Goal: Find specific page/section: Find specific page/section

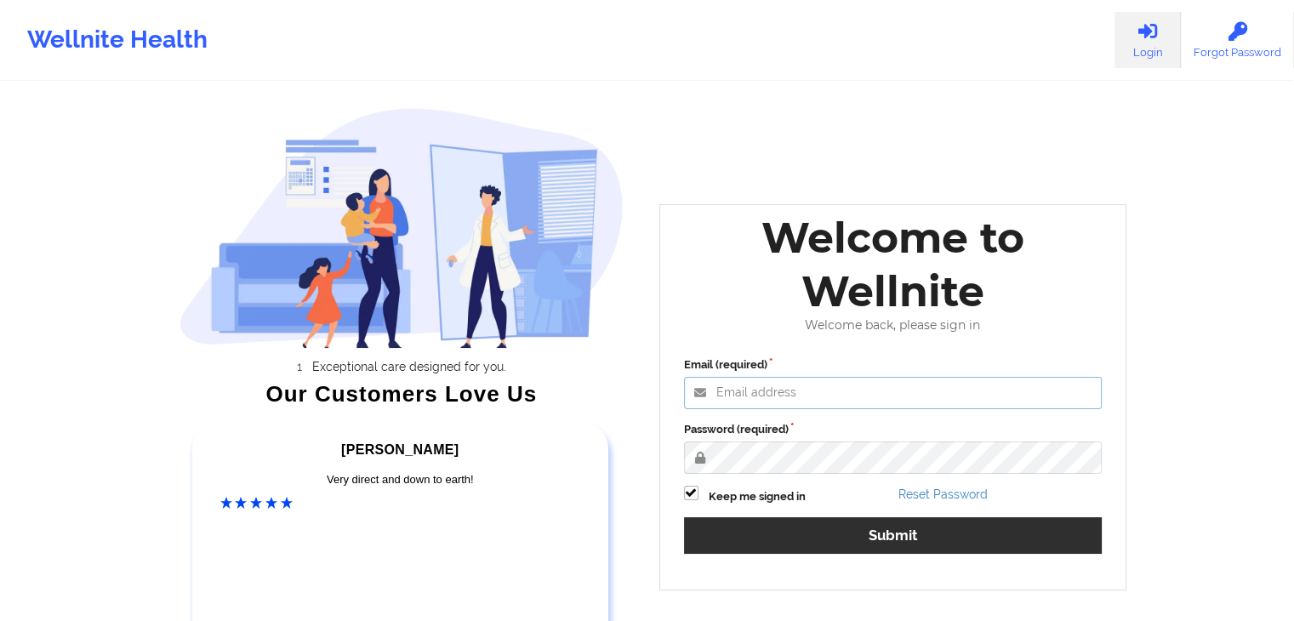
type input "[EMAIL_ADDRESS][DOMAIN_NAME]"
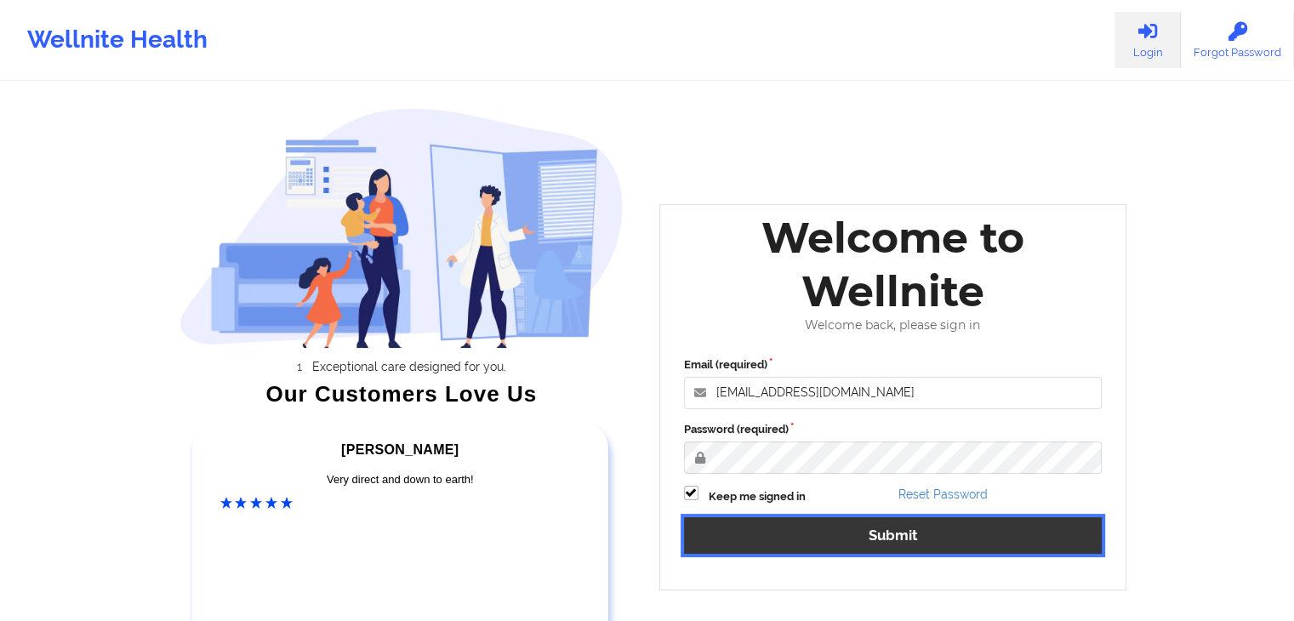
click at [897, 538] on button "Submit" at bounding box center [893, 535] width 418 height 37
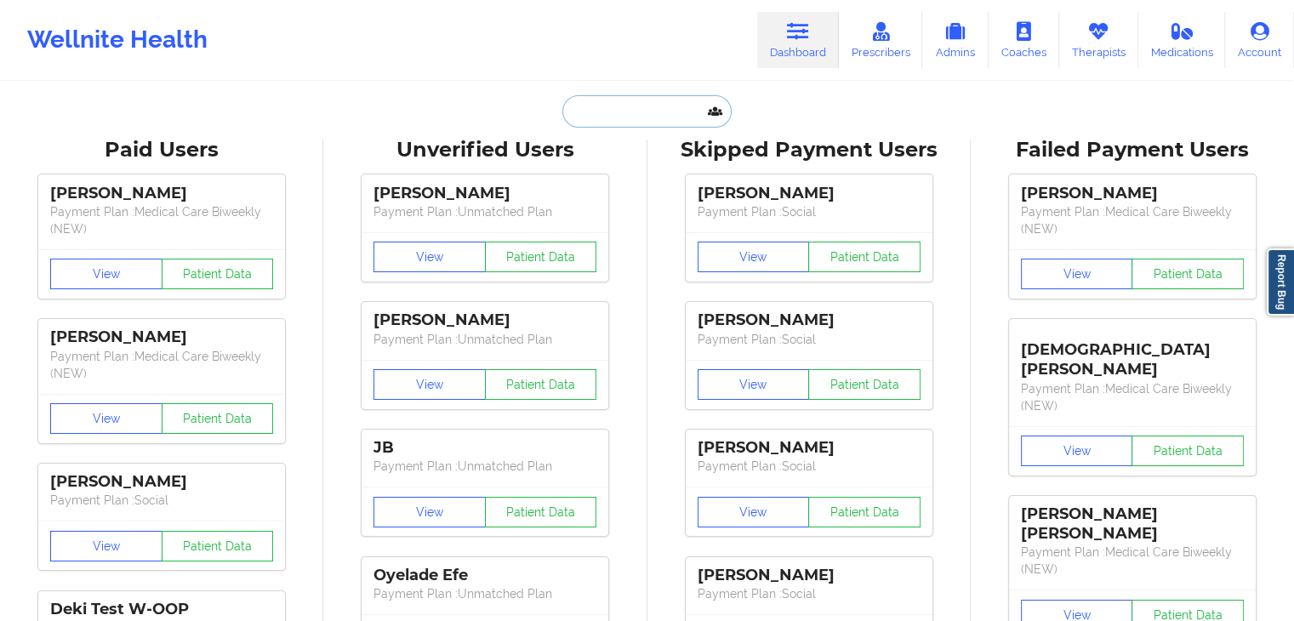
click at [606, 119] on input "text" at bounding box center [646, 111] width 168 height 32
paste input "[PERSON_NAME]"
type input "[PERSON_NAME]"
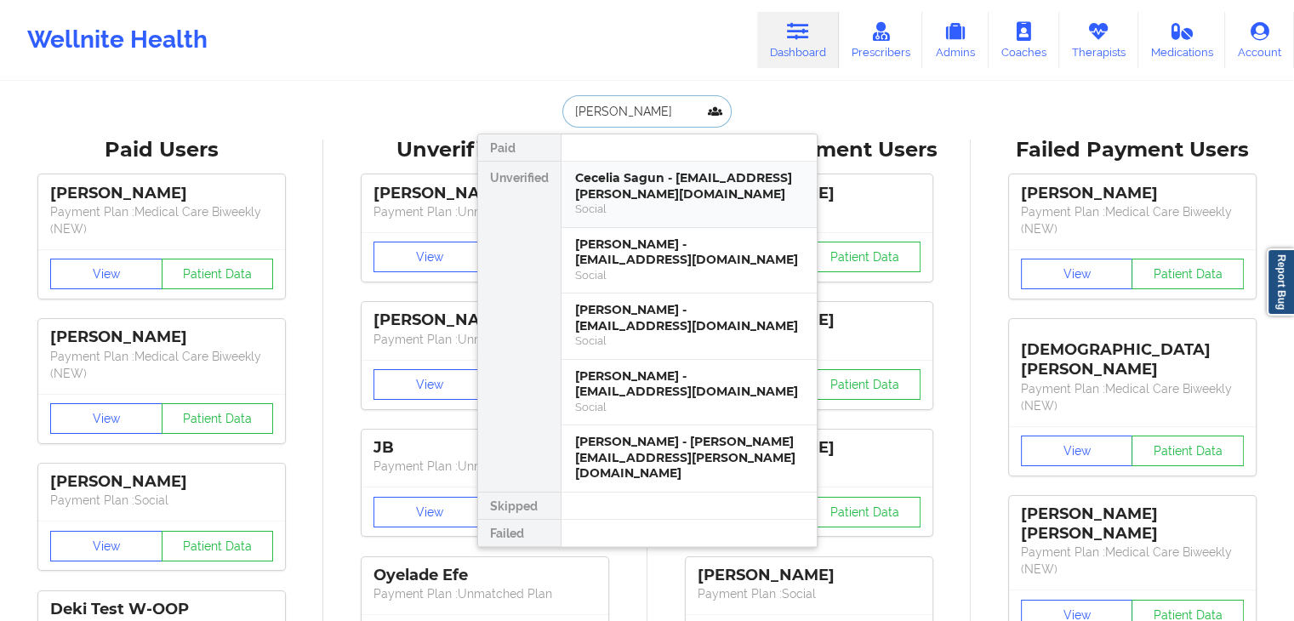
click at [638, 176] on div "Cecelia Sagun - [EMAIL_ADDRESS][PERSON_NAME][DOMAIN_NAME]" at bounding box center [689, 185] width 228 height 31
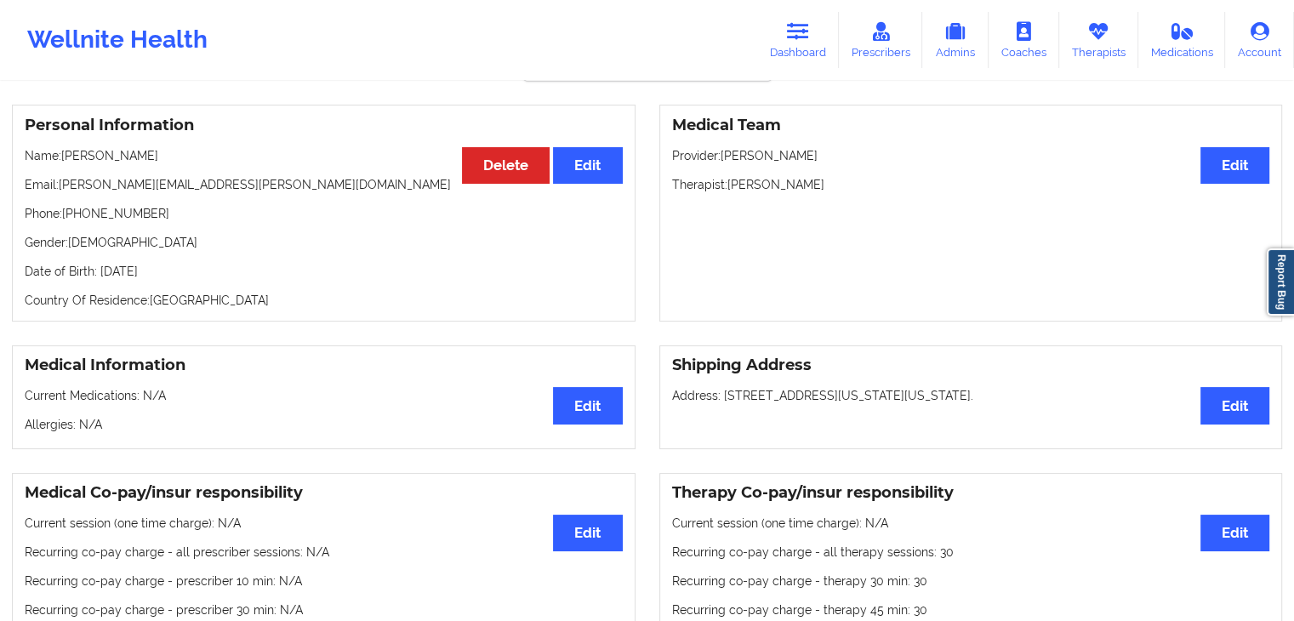
scroll to position [162, 0]
